Goal: Task Accomplishment & Management: Manage account settings

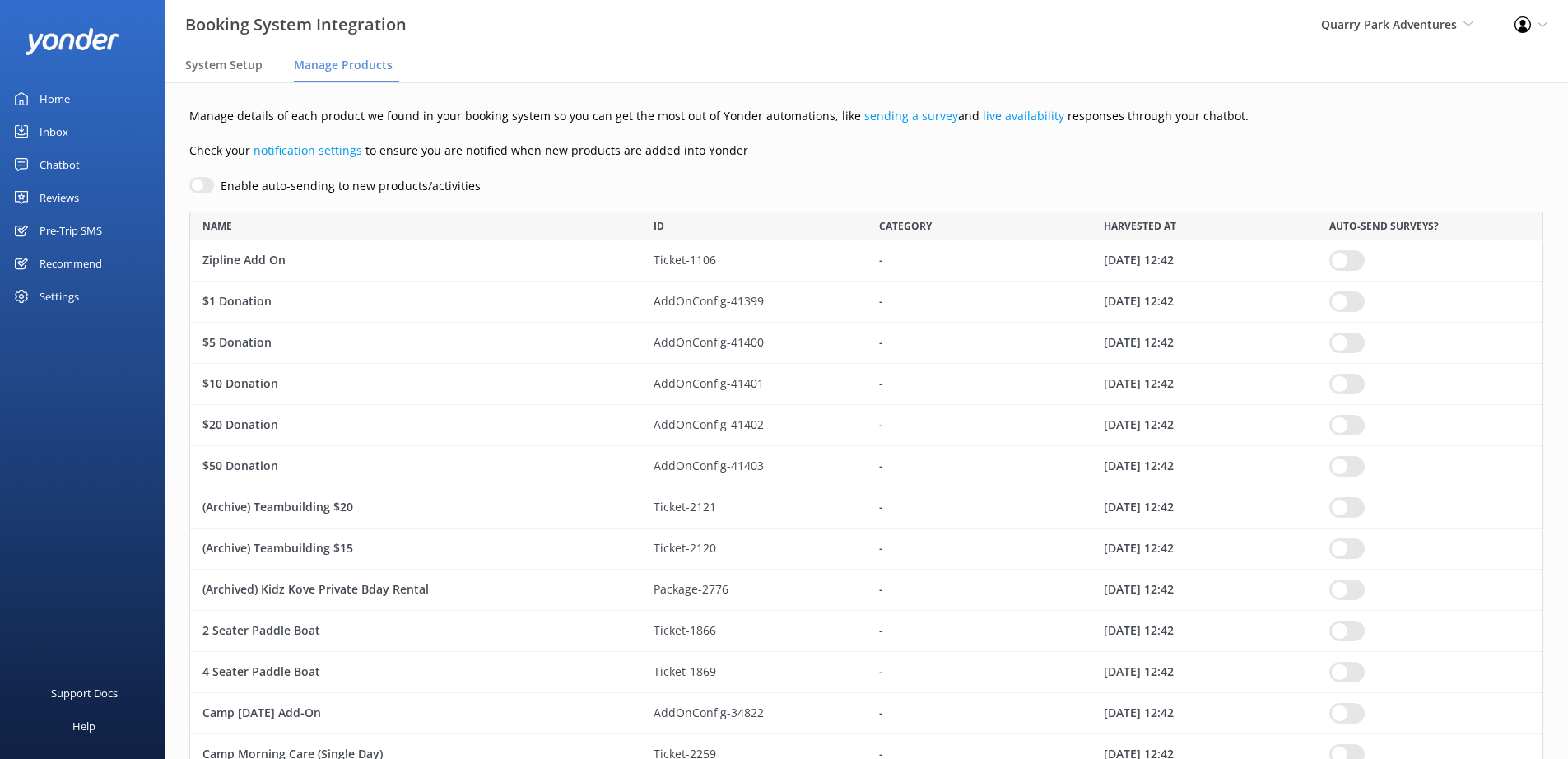
scroll to position [2650, 1342]
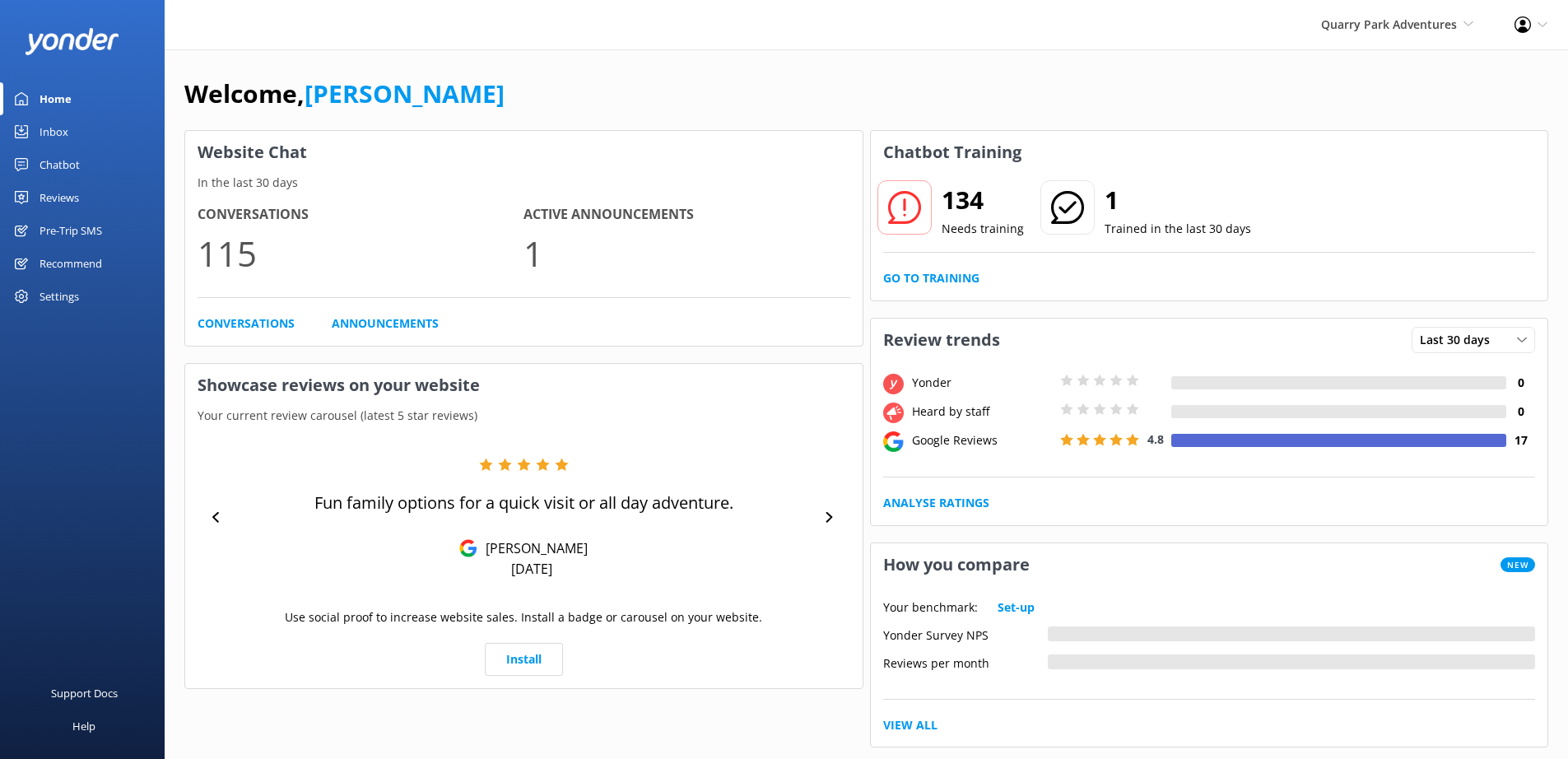
click at [43, 296] on div "Settings" at bounding box center [59, 296] width 40 height 33
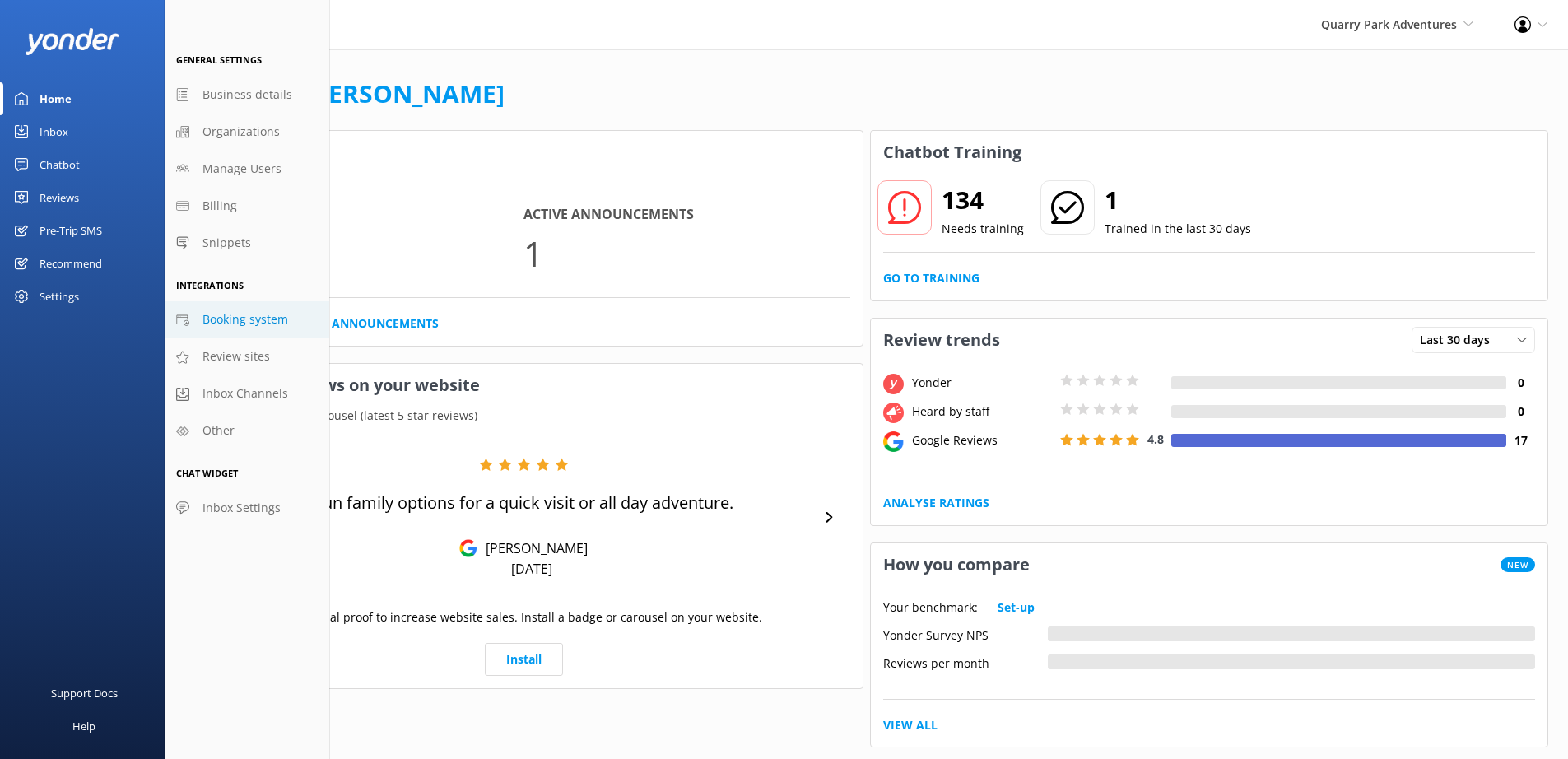
click at [245, 321] on span "Booking system" at bounding box center [245, 319] width 86 height 19
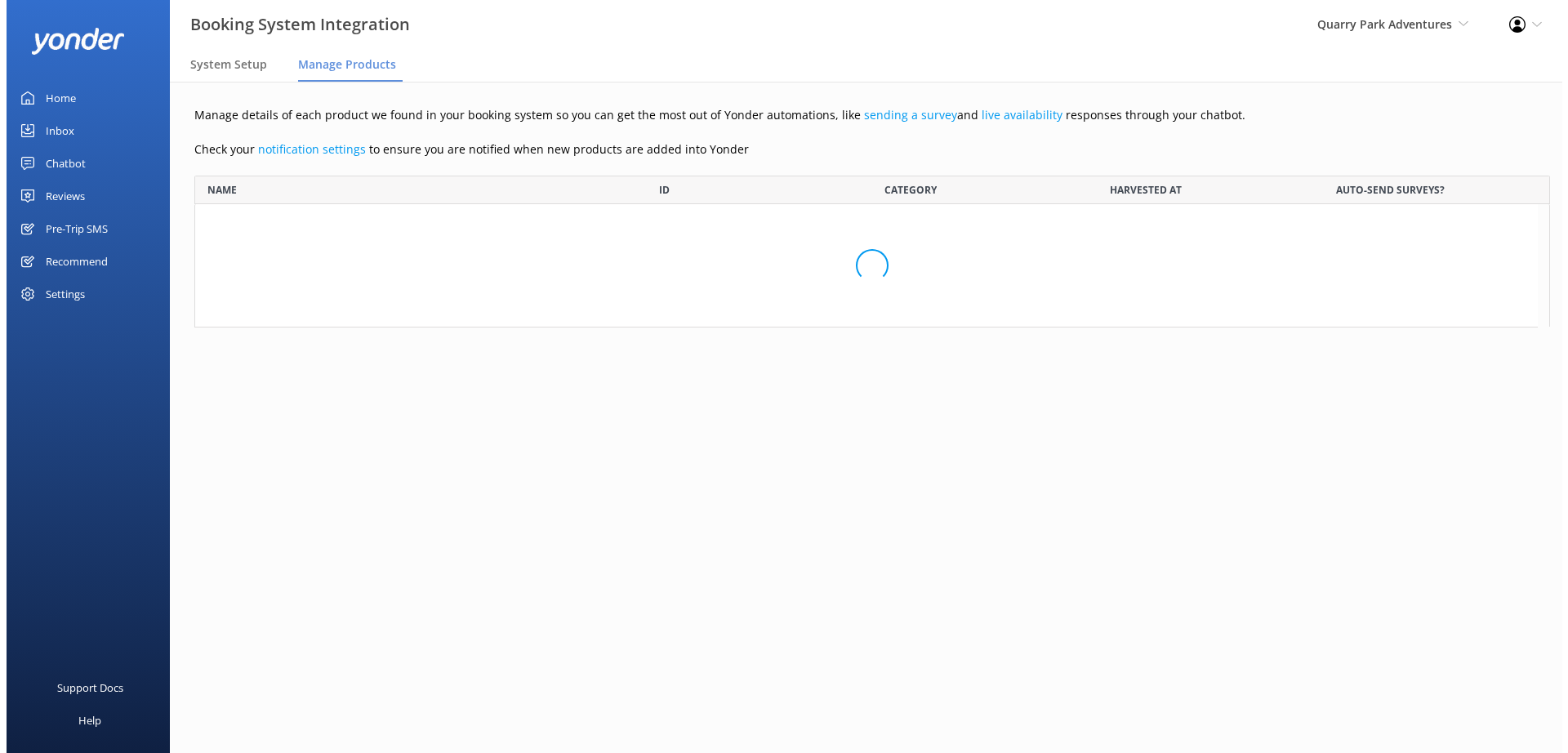
scroll to position [2629, 1331]
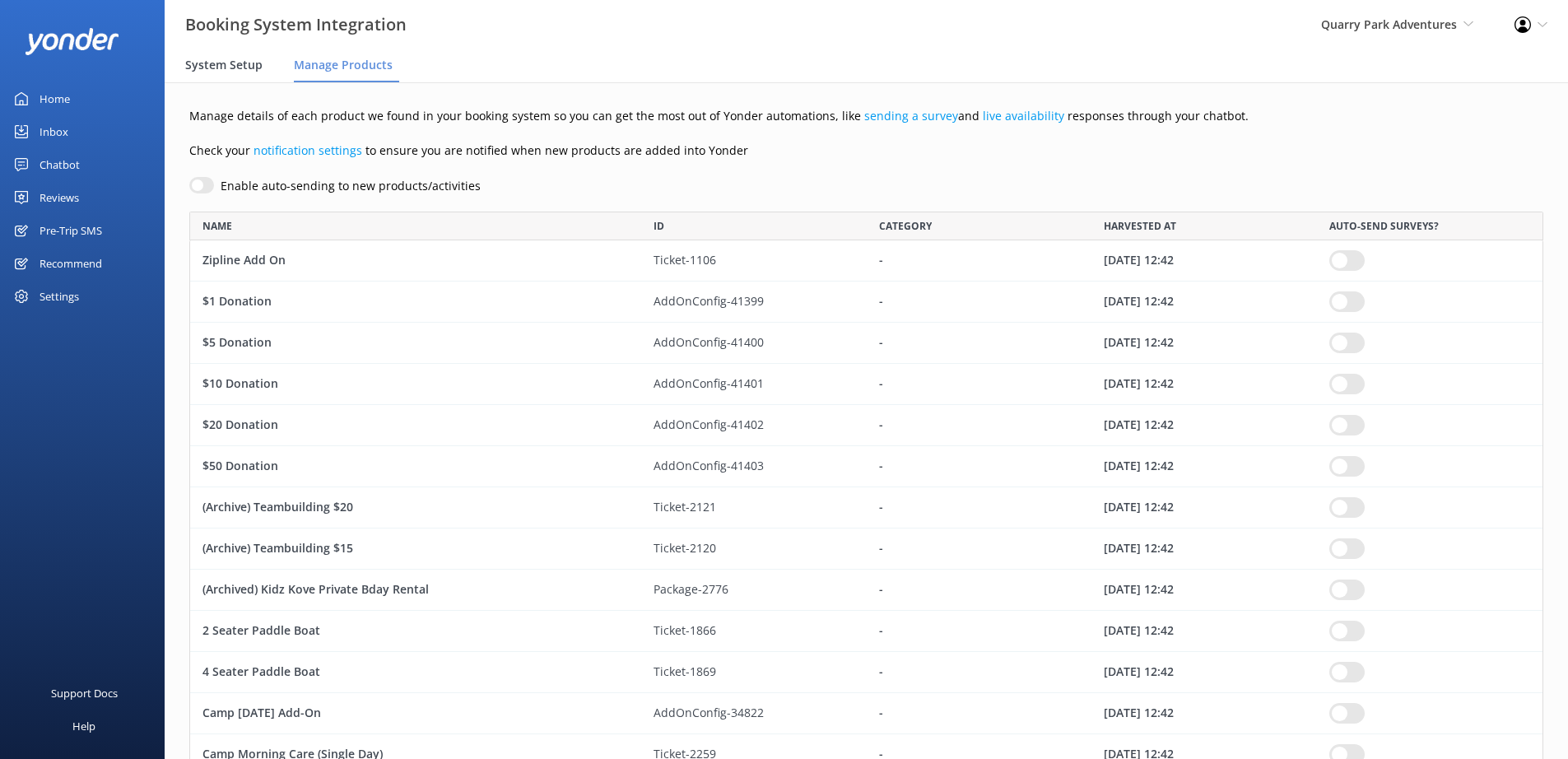
click at [250, 70] on span "System Setup" at bounding box center [224, 64] width 78 height 17
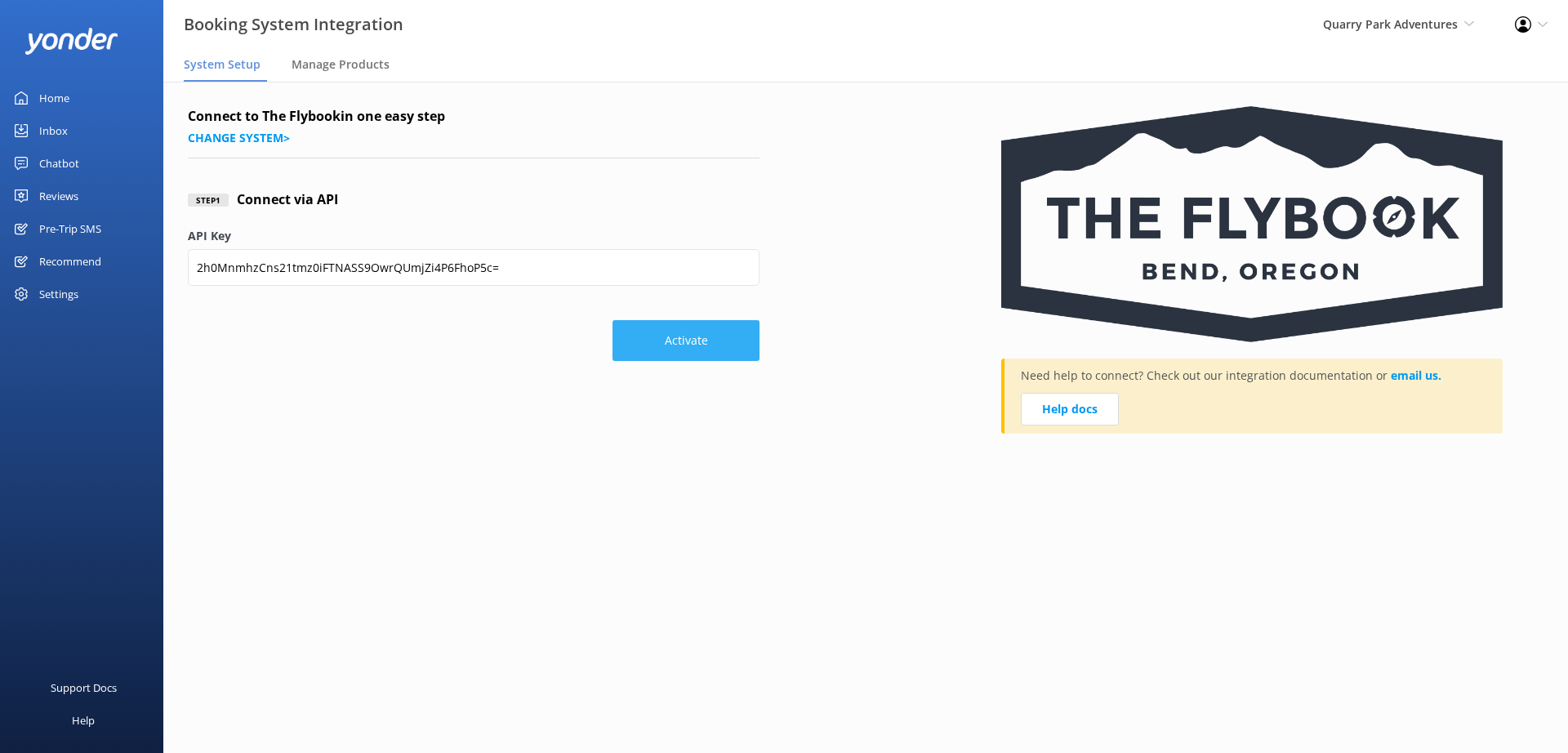
click at [695, 344] on button "Activate" at bounding box center [686, 341] width 147 height 41
click at [684, 344] on button "Activate" at bounding box center [686, 341] width 147 height 41
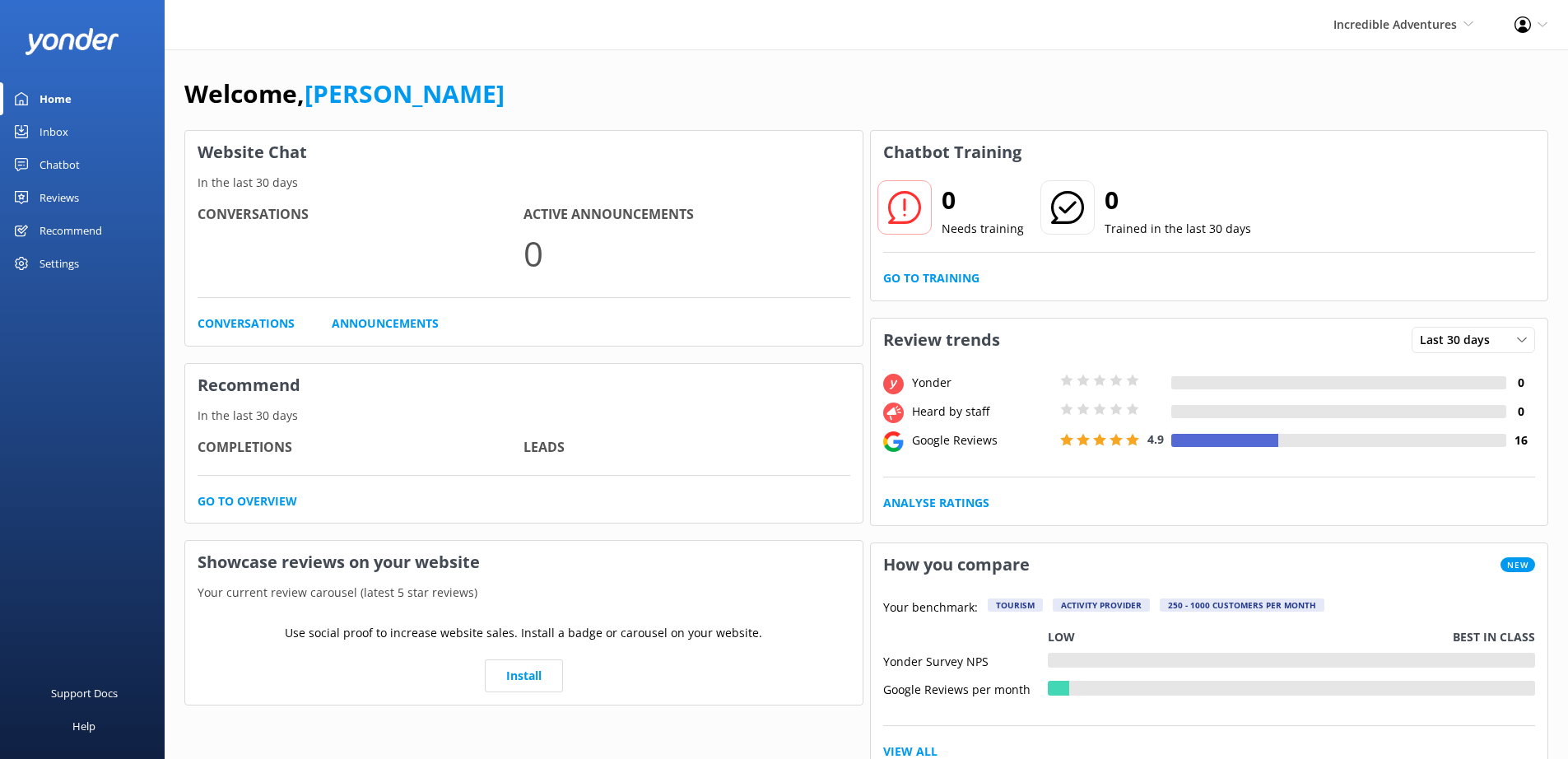
click at [63, 265] on div "Settings" at bounding box center [59, 263] width 40 height 33
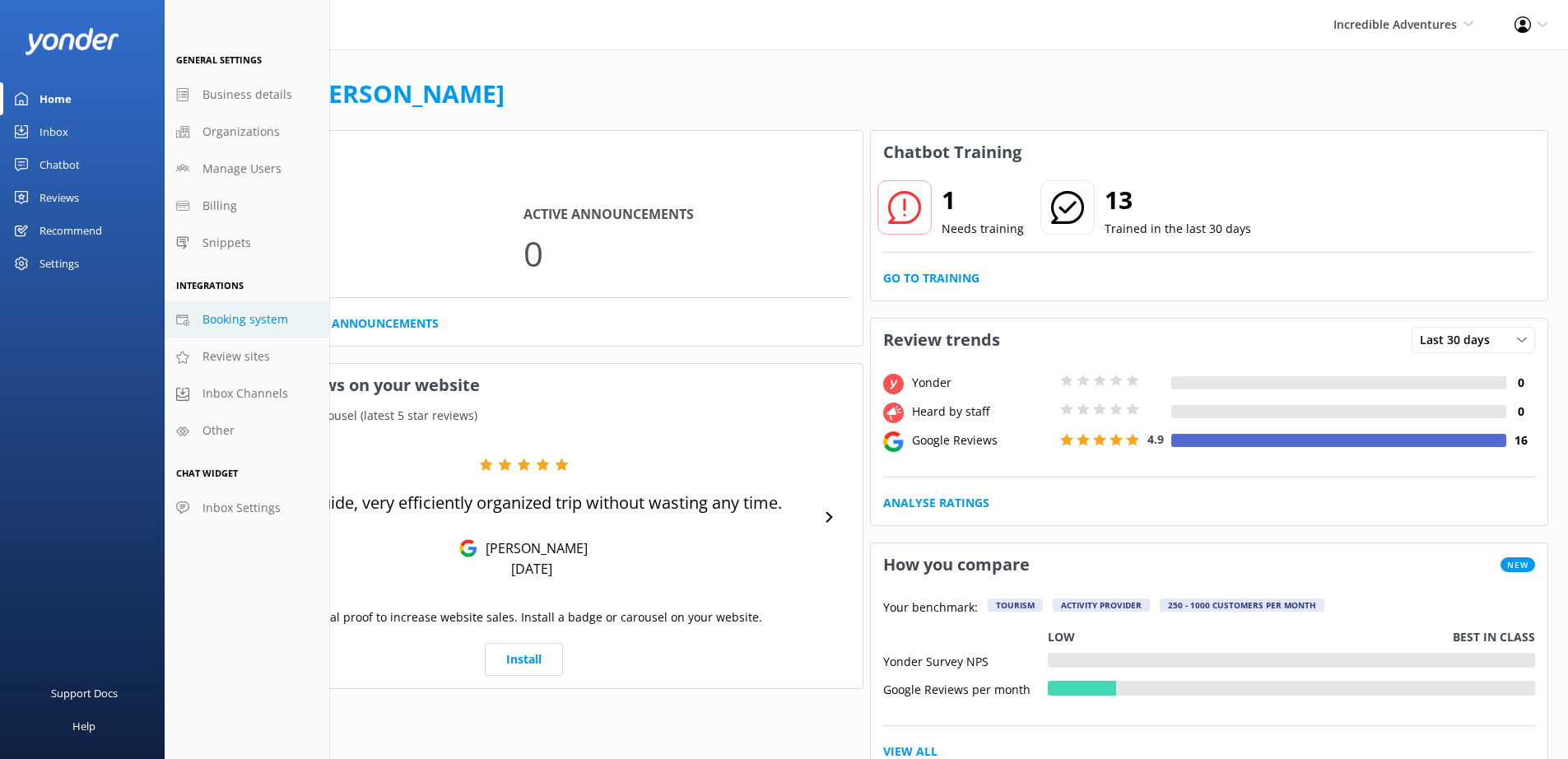
click at [211, 318] on span "Booking system" at bounding box center [245, 319] width 86 height 19
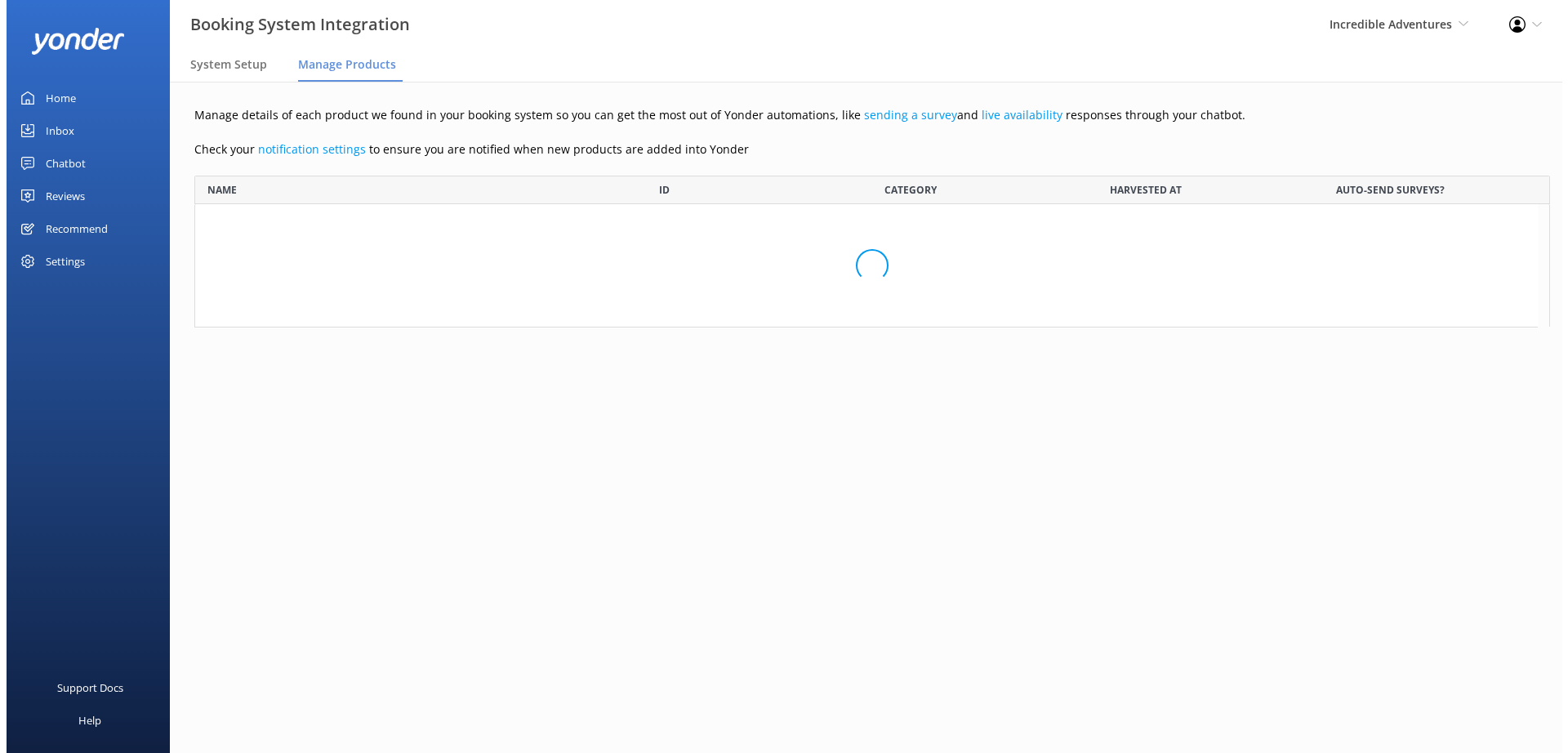
scroll to position [3038, 1331]
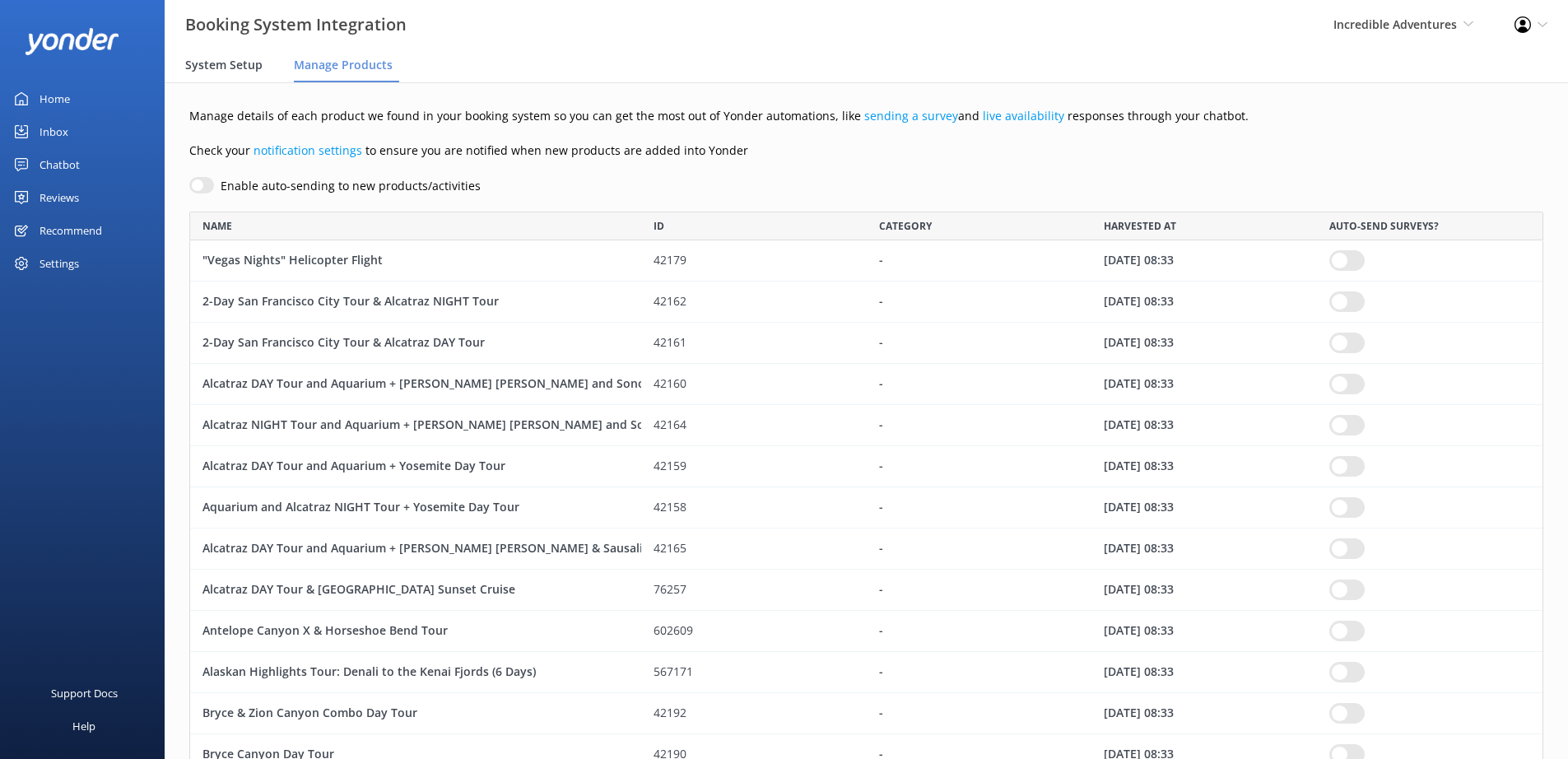
click at [223, 71] on span "System Setup" at bounding box center [224, 64] width 78 height 17
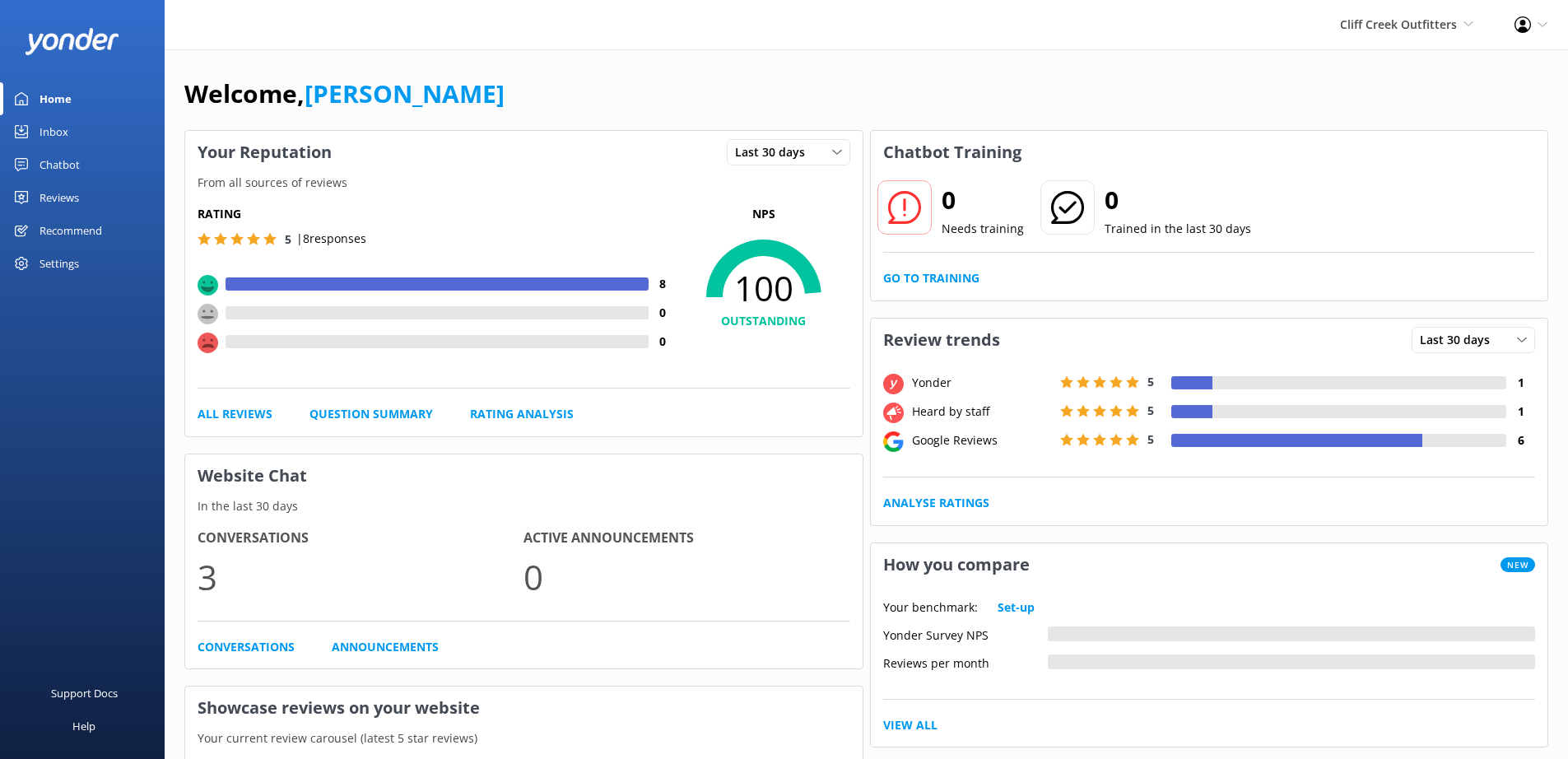
click at [64, 270] on div "Settings" at bounding box center [59, 263] width 40 height 33
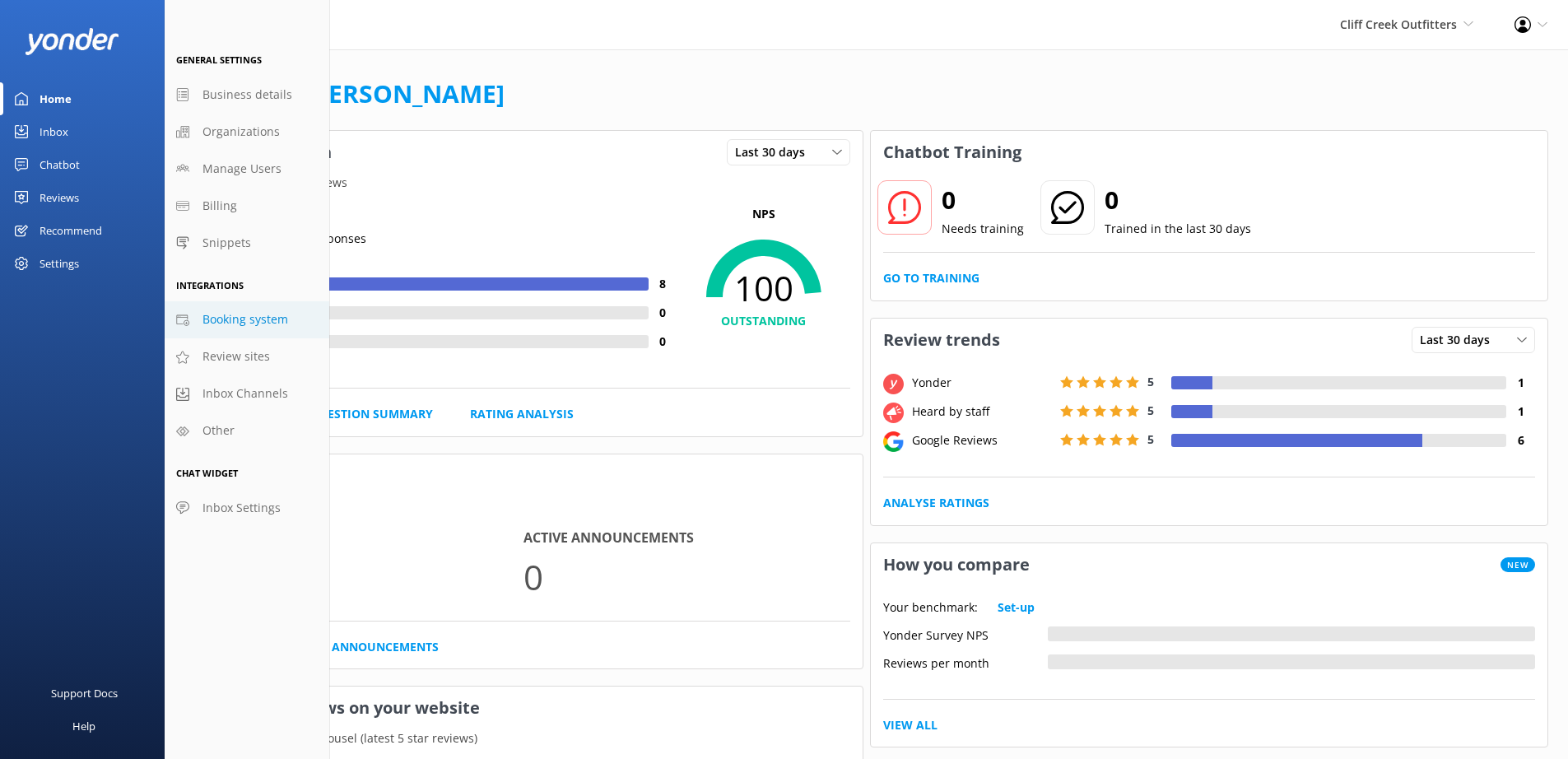
click at [255, 310] on link "Booking system" at bounding box center [246, 319] width 164 height 37
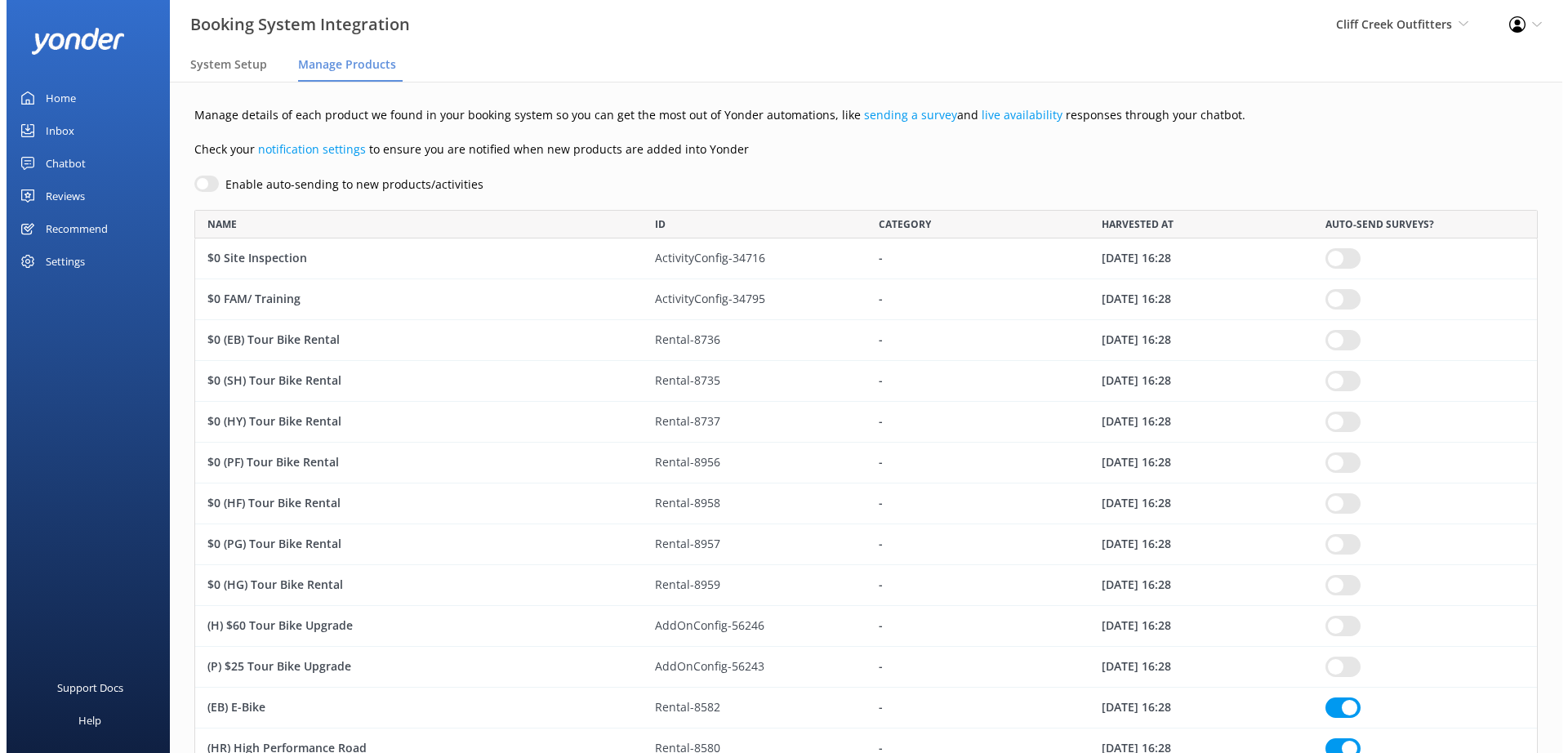
scroll to position [5691, 1331]
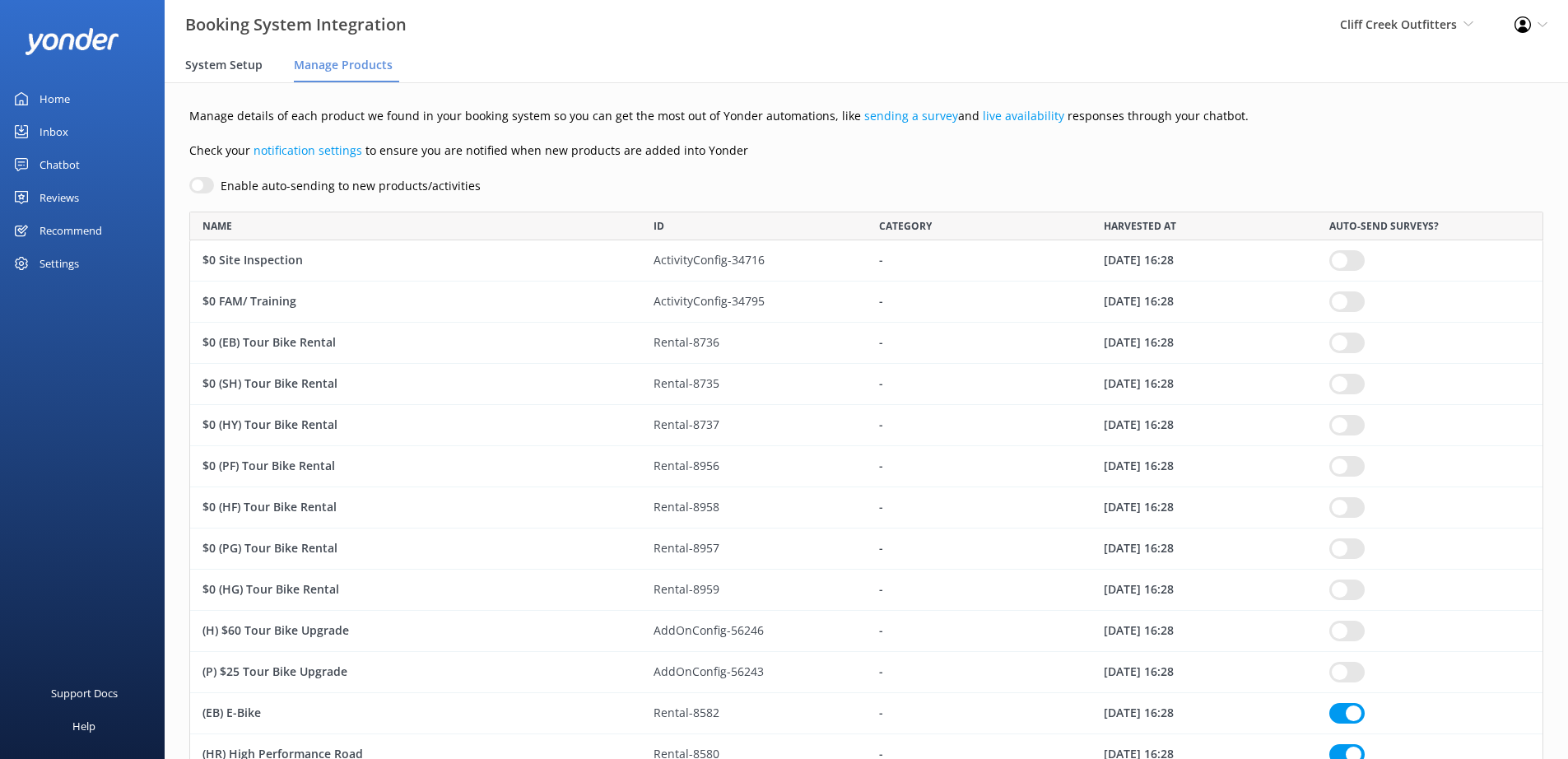
click at [197, 63] on span "System Setup" at bounding box center [224, 64] width 78 height 17
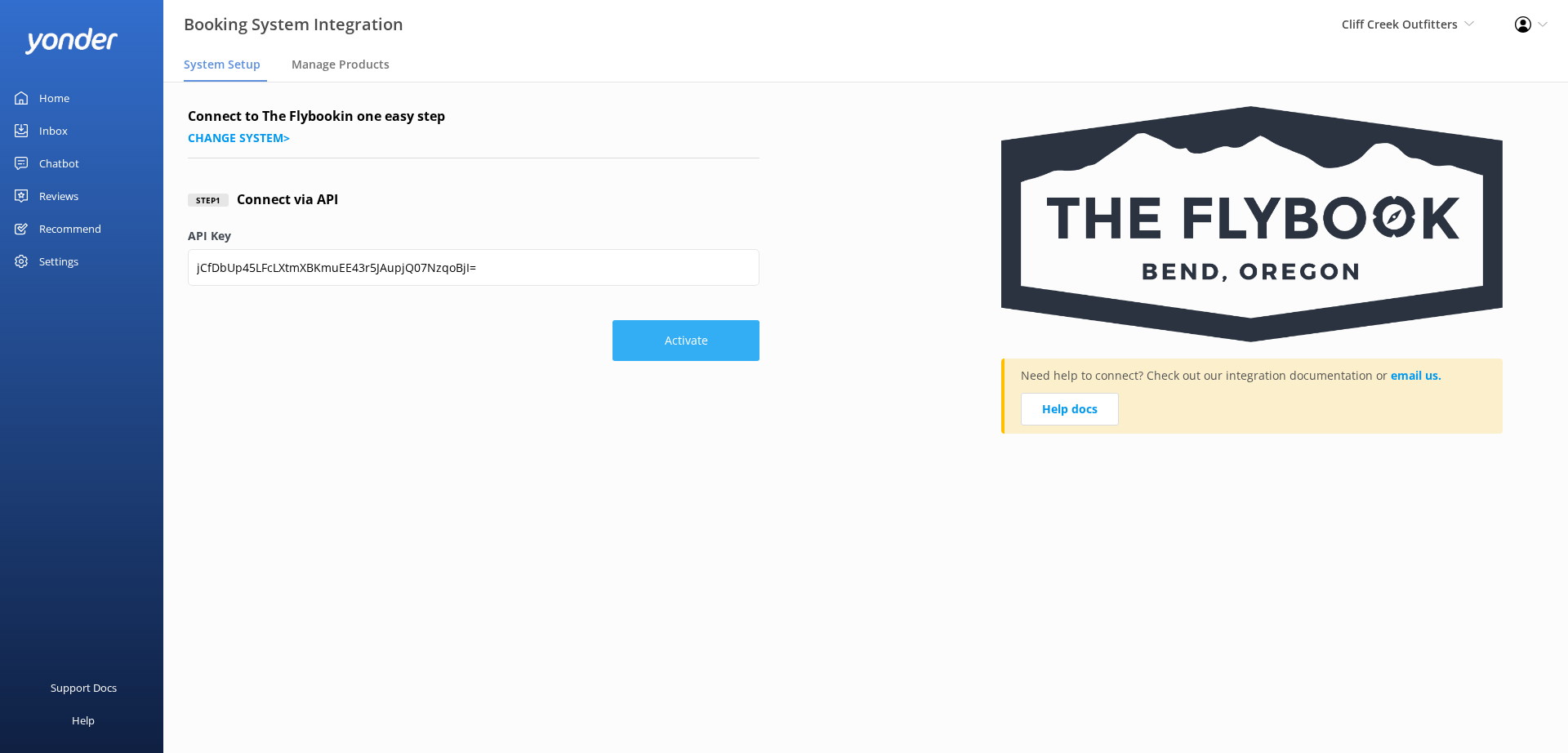
click at [703, 347] on button "Activate" at bounding box center [686, 341] width 147 height 41
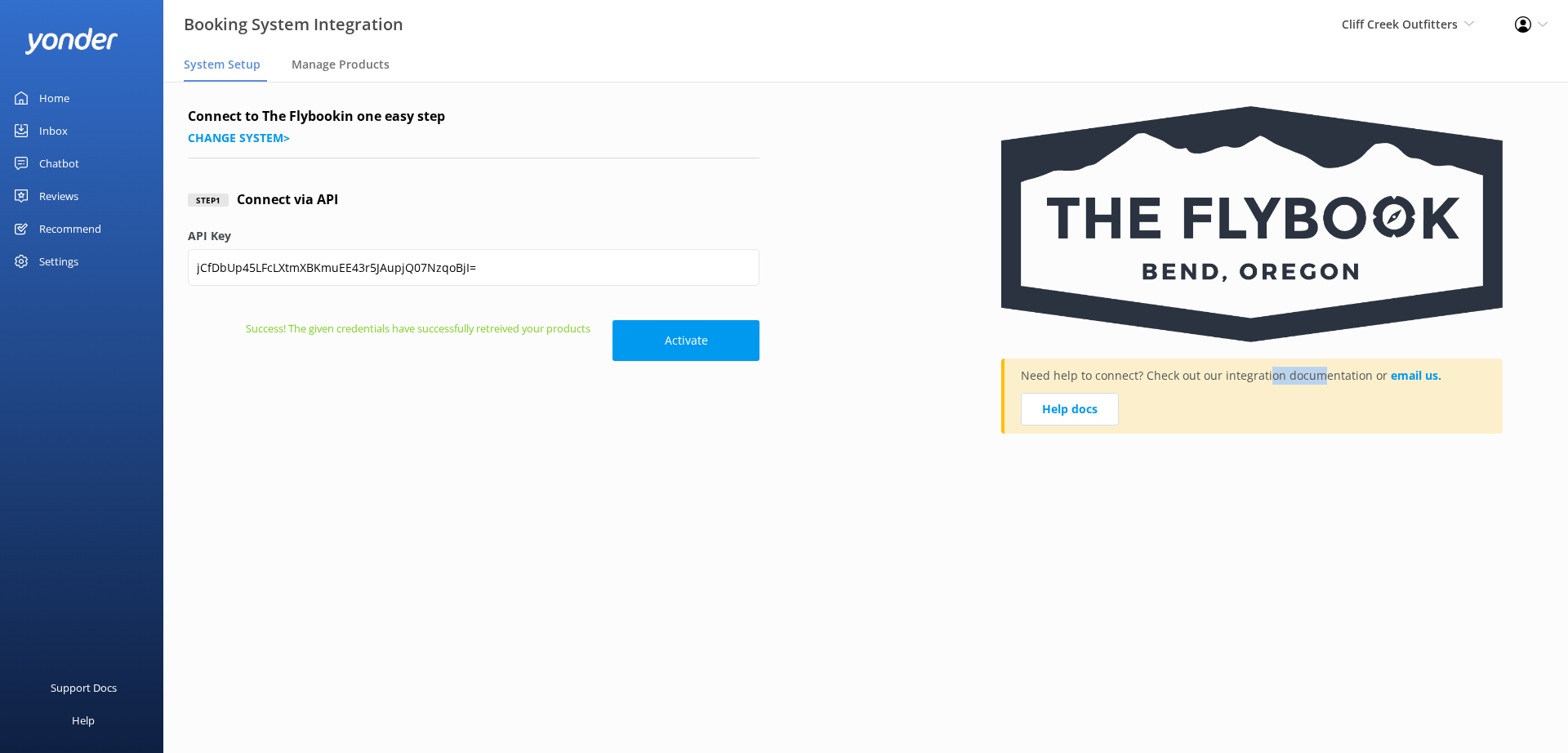
drag, startPoint x: 1264, startPoint y: 377, endPoint x: 1324, endPoint y: 373, distance: 60.1
click at [1324, 374] on p "Need help to connect? Check out our integration documentation or email us." at bounding box center [1232, 380] width 420 height 26
click at [1324, 373] on p "Need help to connect? Check out our integration documentation or email us." at bounding box center [1232, 380] width 420 height 26
click at [703, 339] on button "Activate" at bounding box center [686, 341] width 147 height 41
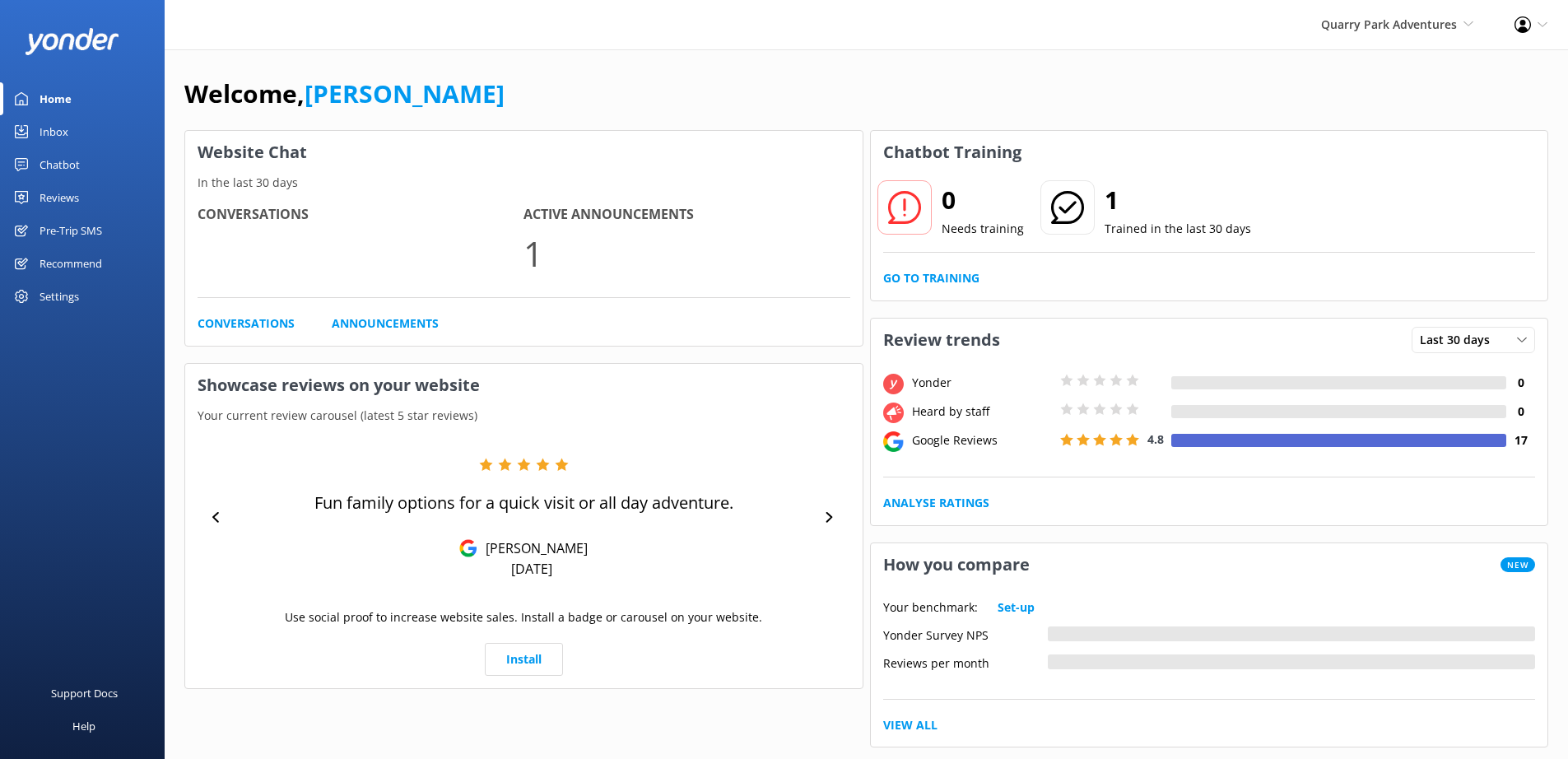
click at [59, 304] on div "Settings" at bounding box center [59, 296] width 40 height 33
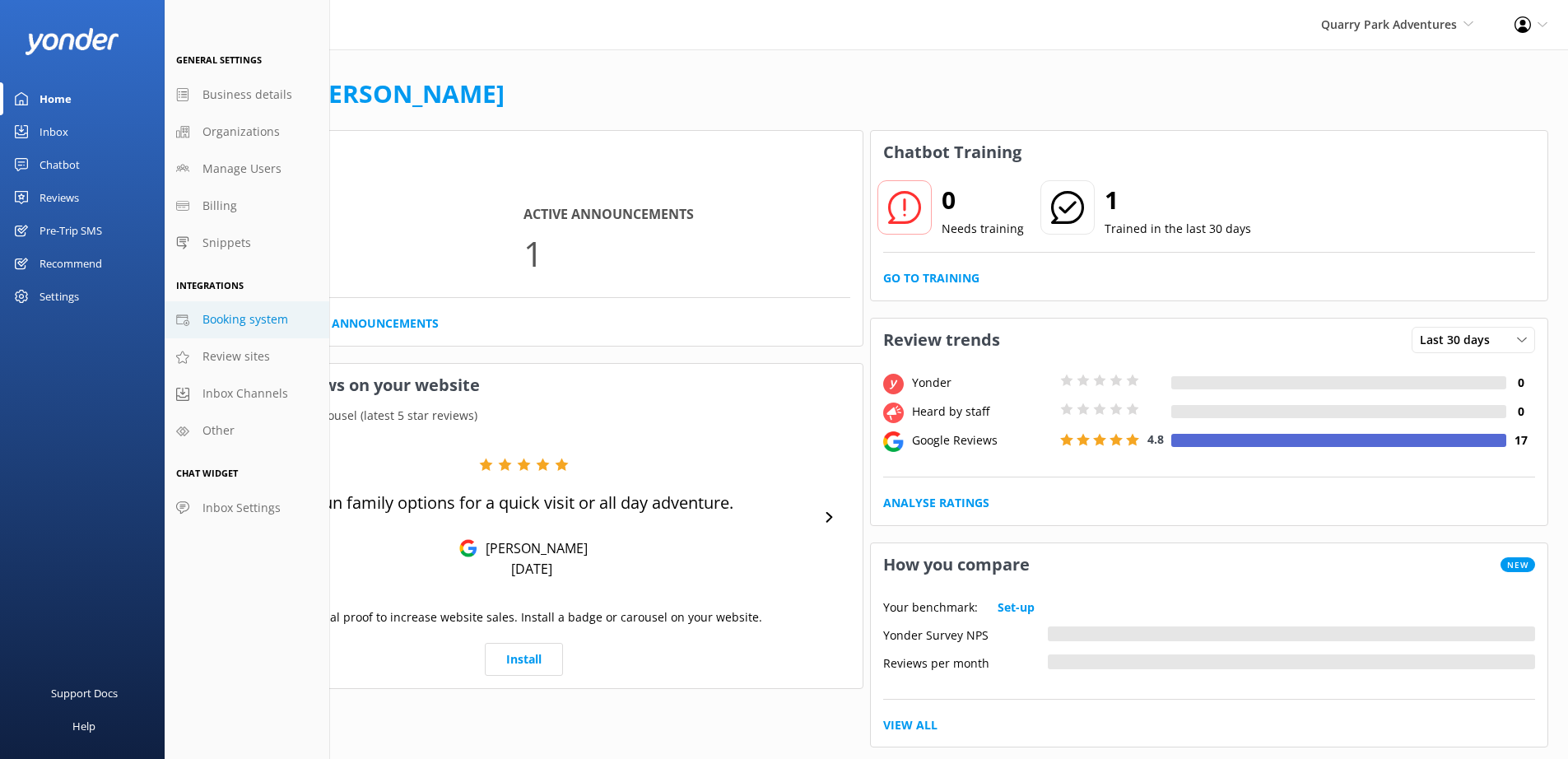
click at [211, 304] on link "Booking system" at bounding box center [246, 319] width 164 height 37
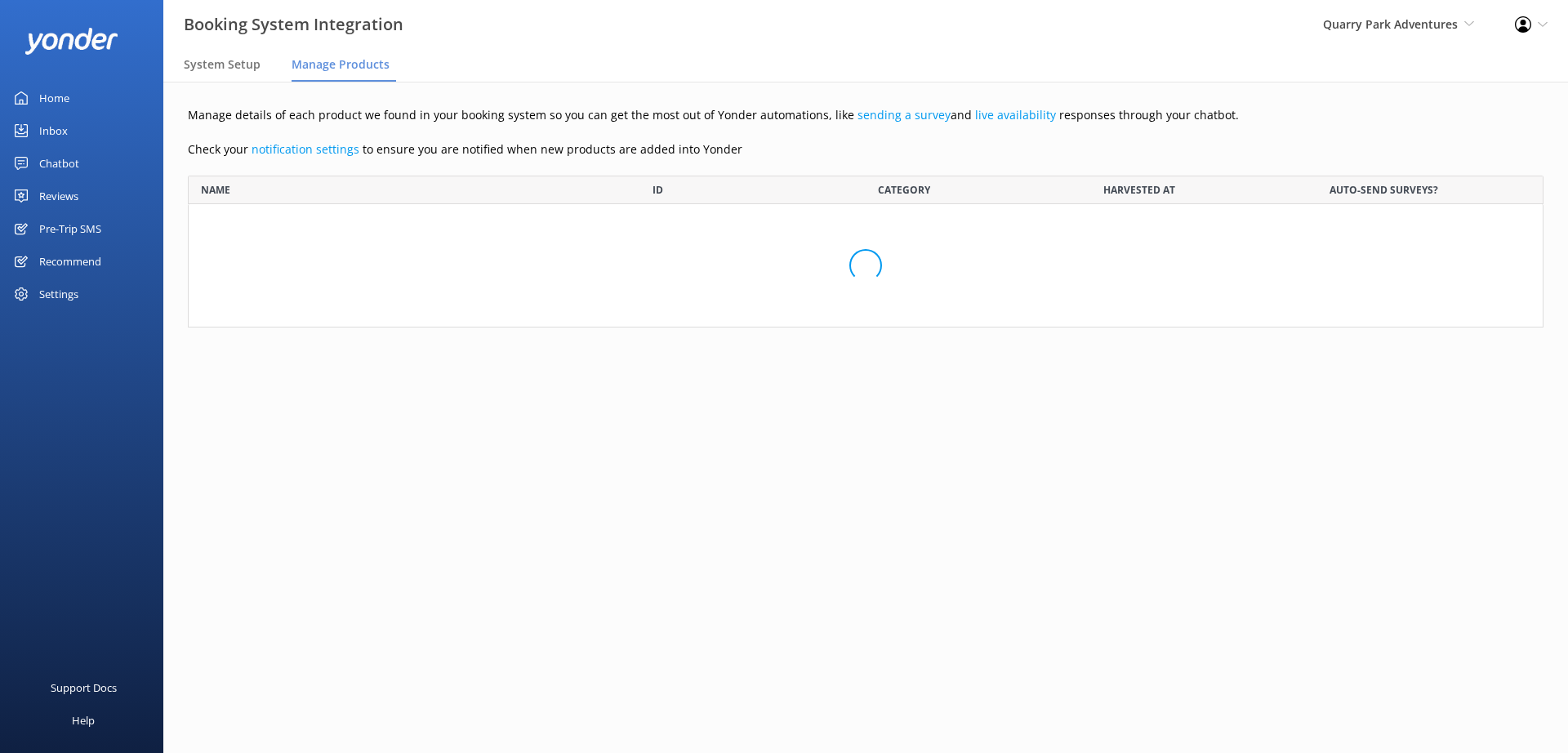
scroll to position [2629, 1331]
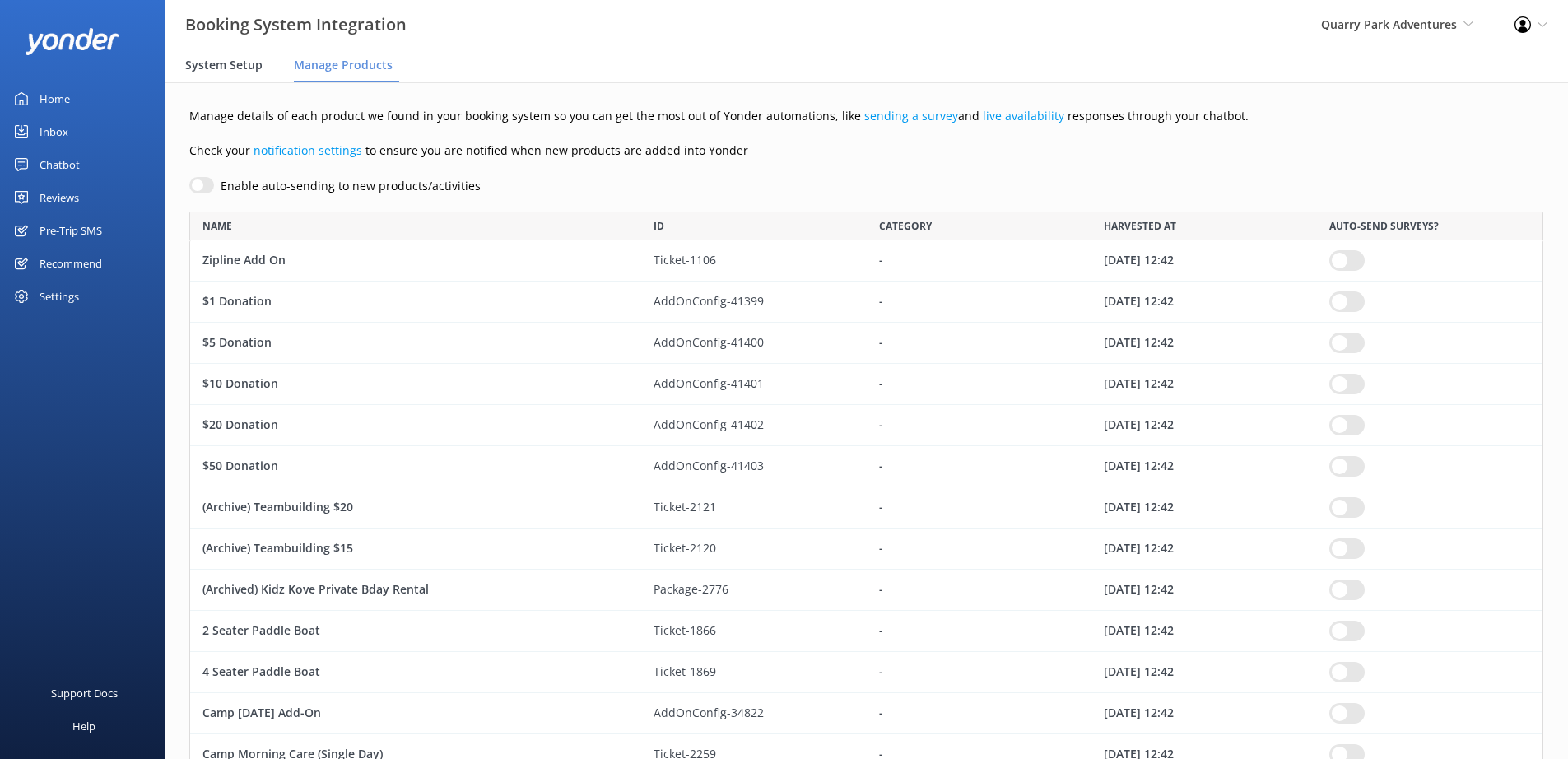
click at [210, 64] on span "System Setup" at bounding box center [224, 64] width 78 height 17
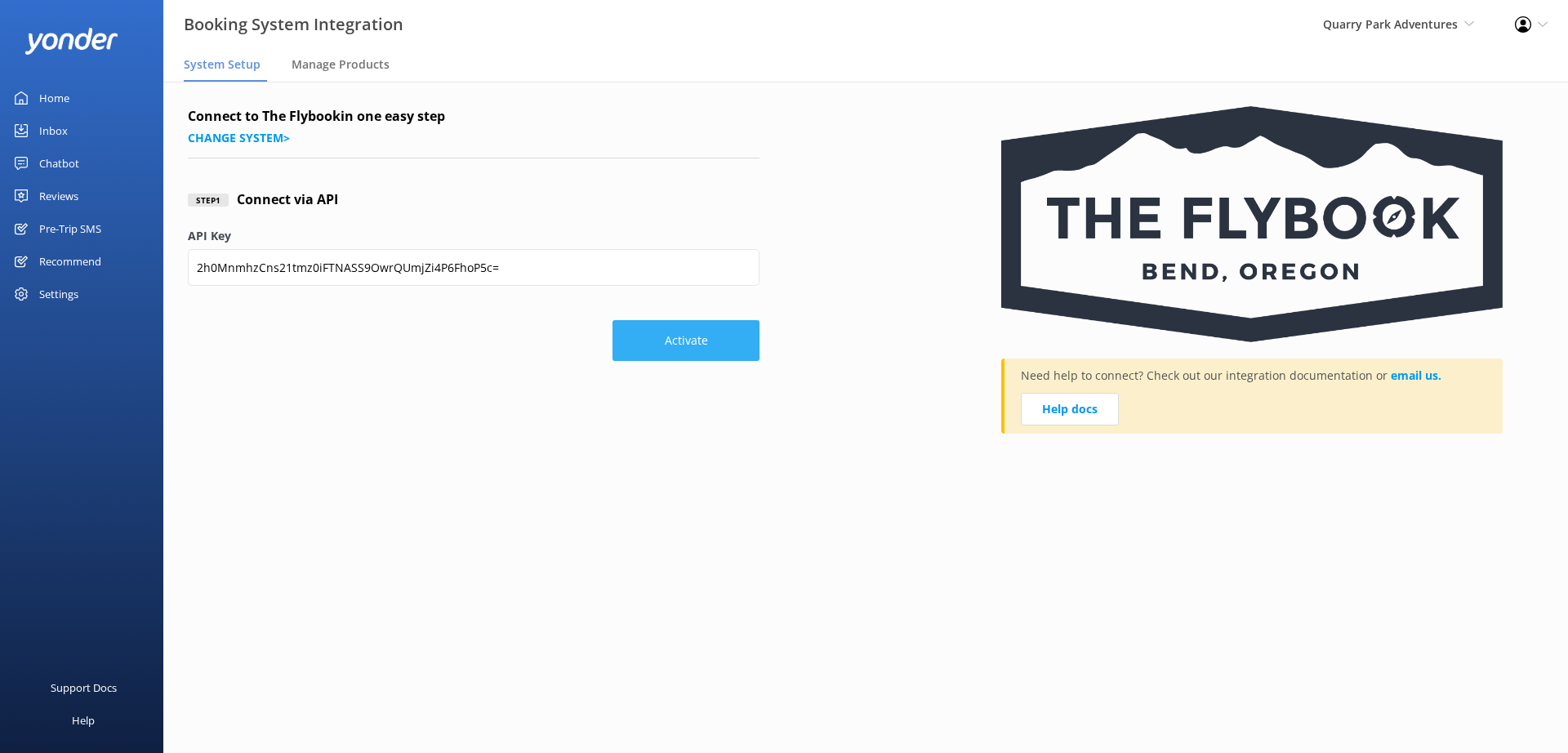
click at [727, 359] on button "Activate" at bounding box center [686, 341] width 147 height 41
